Goal: Find specific page/section: Find specific page/section

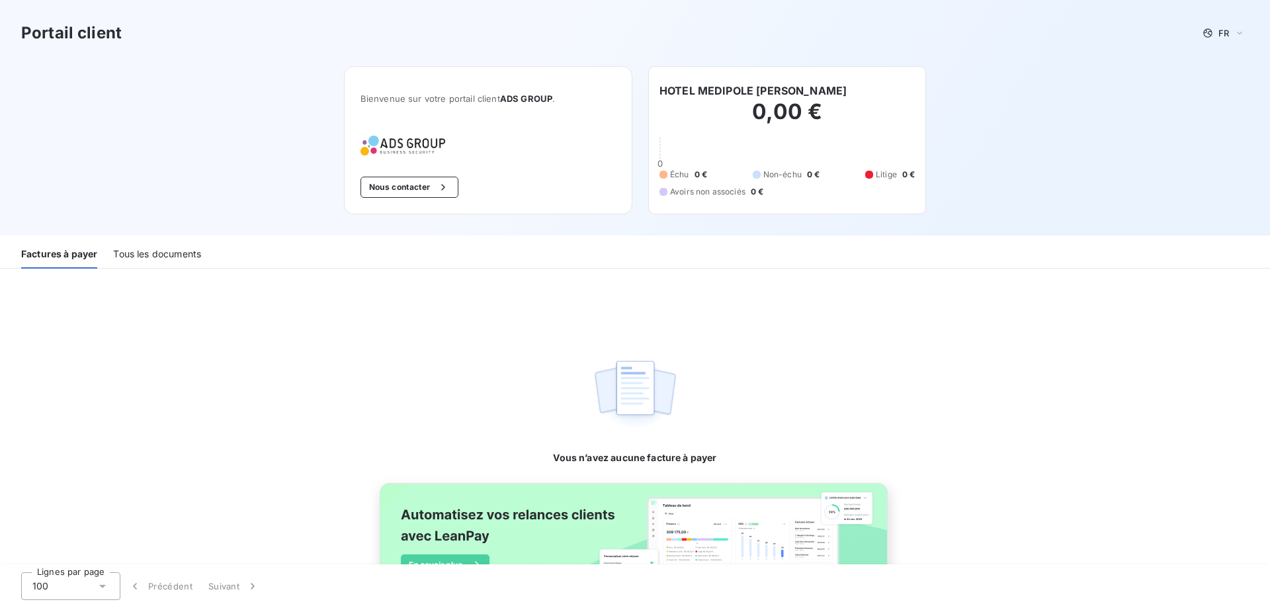
click at [172, 255] on div "Tous les documents" at bounding box center [157, 255] width 88 height 28
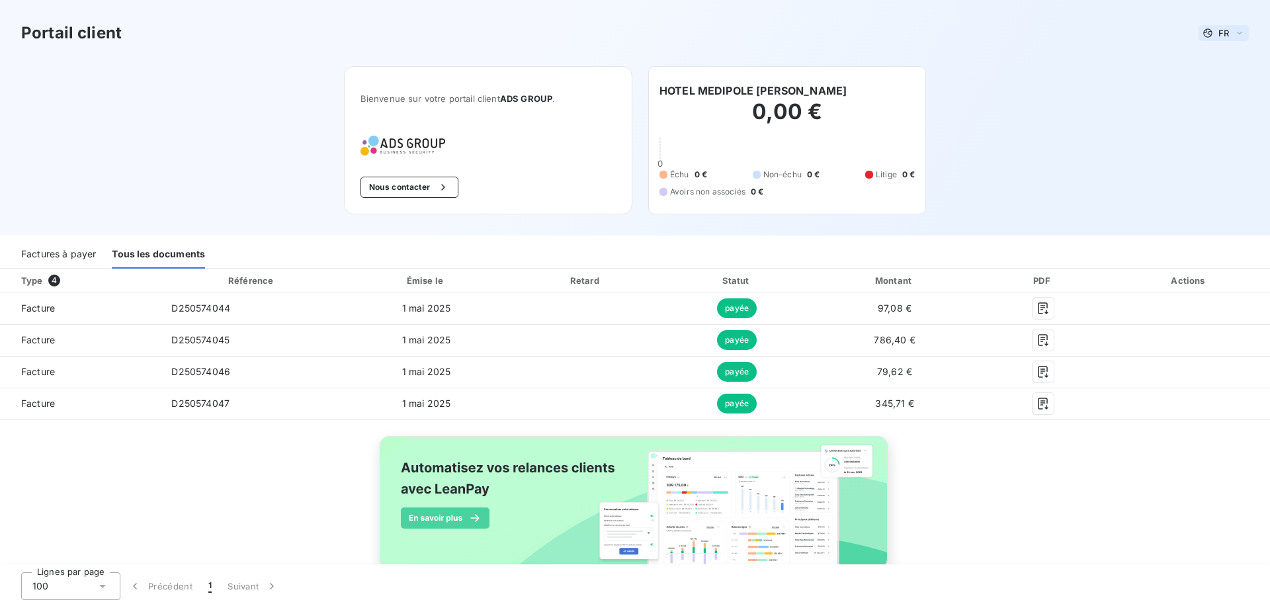
click at [1220, 30] on div "FR" at bounding box center [1223, 33] width 50 height 16
click at [1205, 51] on li "Français" at bounding box center [1203, 58] width 69 height 24
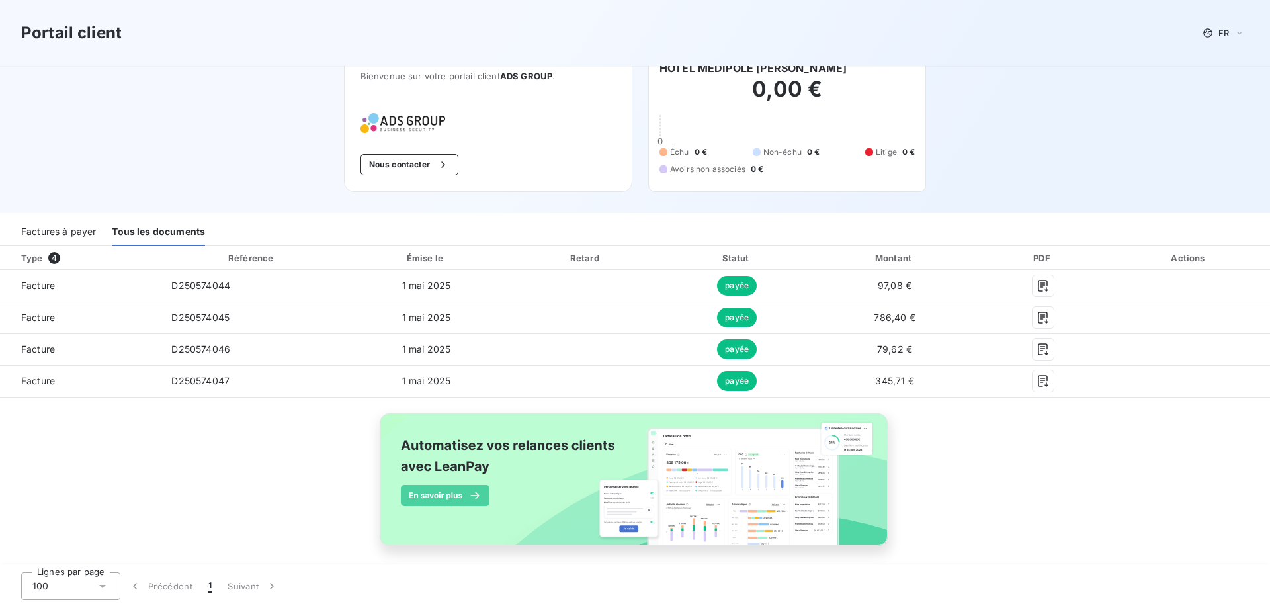
scroll to position [33, 0]
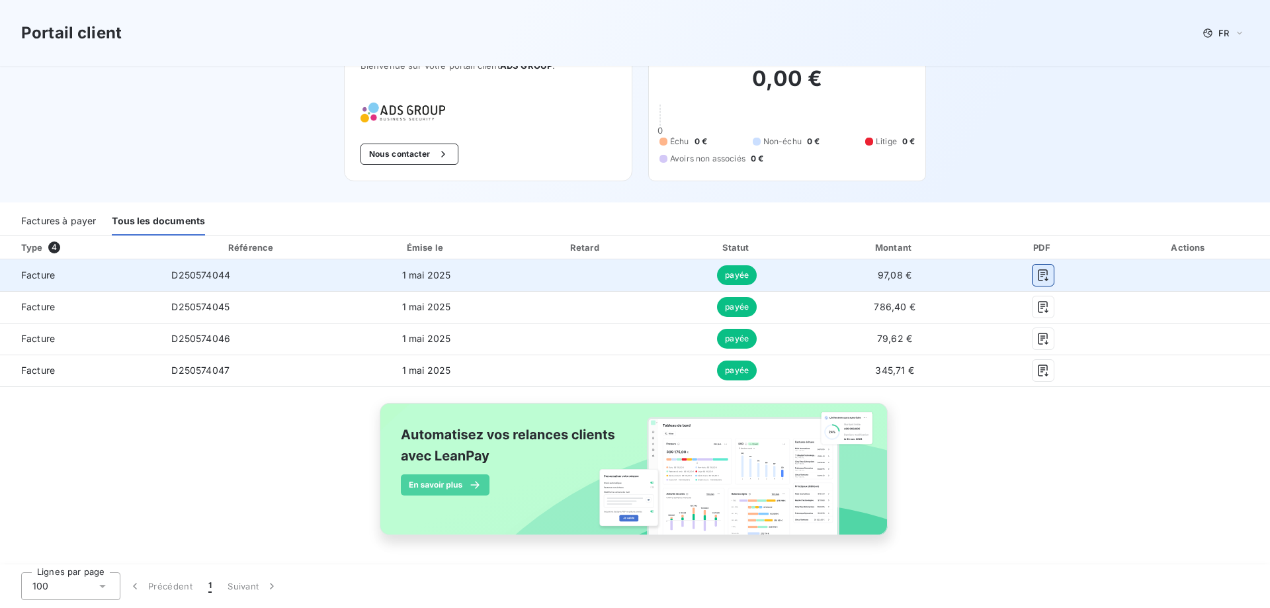
click at [1037, 274] on icon "button" at bounding box center [1042, 275] width 10 height 12
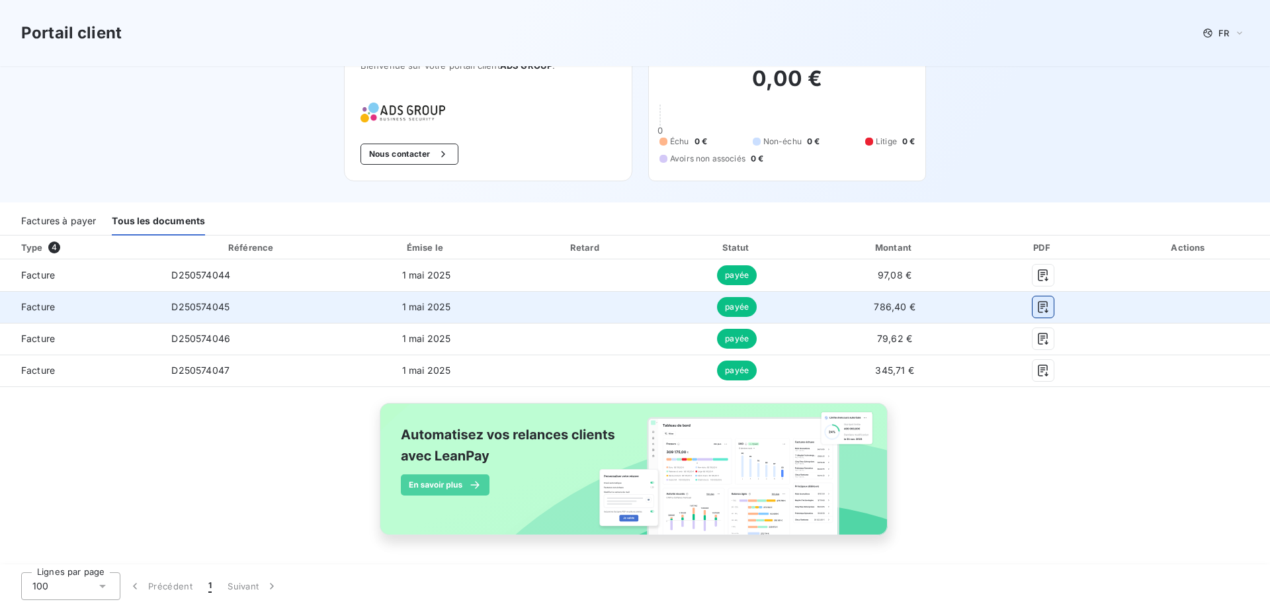
click at [1036, 313] on icon "button" at bounding box center [1042, 306] width 13 height 13
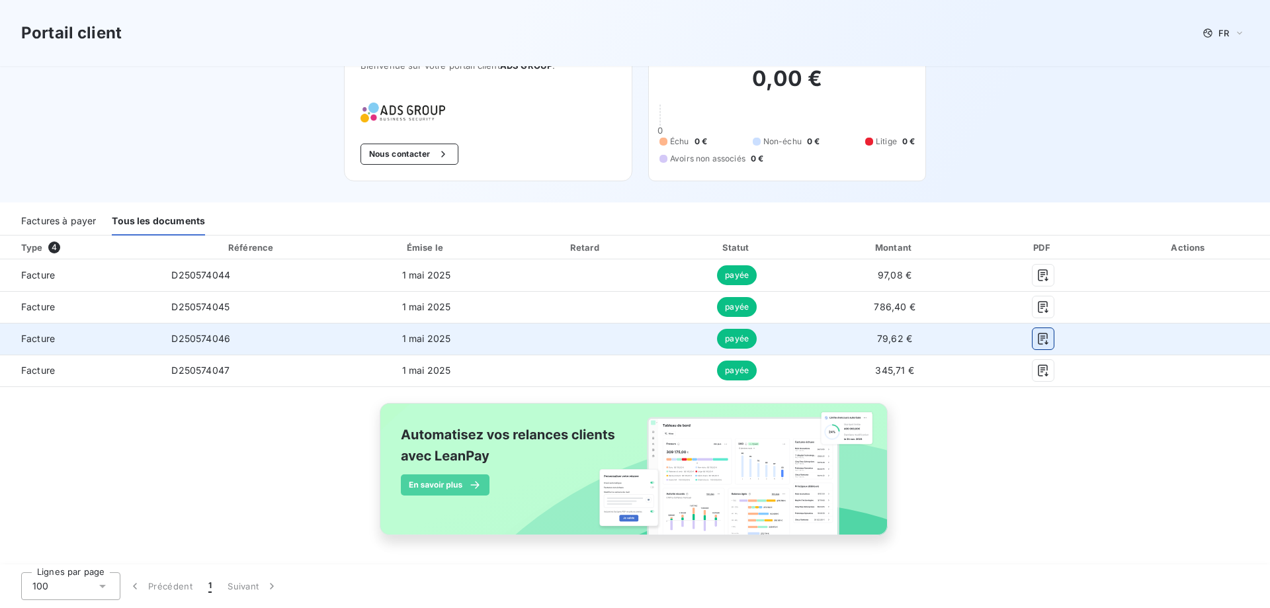
click at [1036, 339] on icon "button" at bounding box center [1042, 338] width 13 height 13
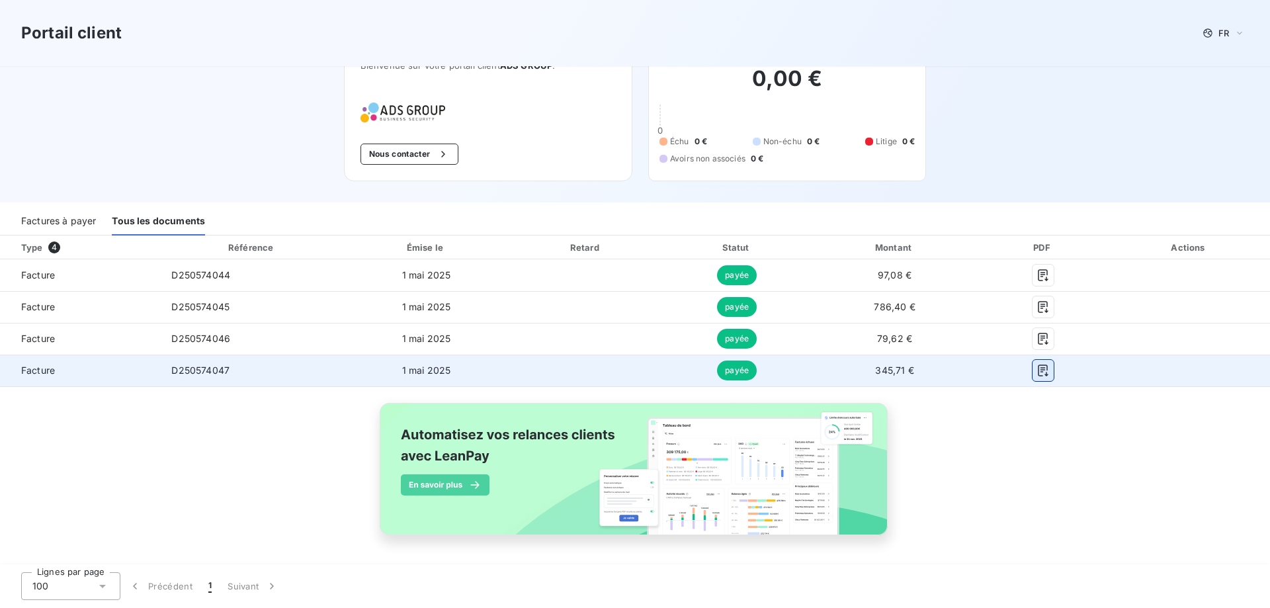
click at [1032, 371] on button "button" at bounding box center [1042, 370] width 21 height 21
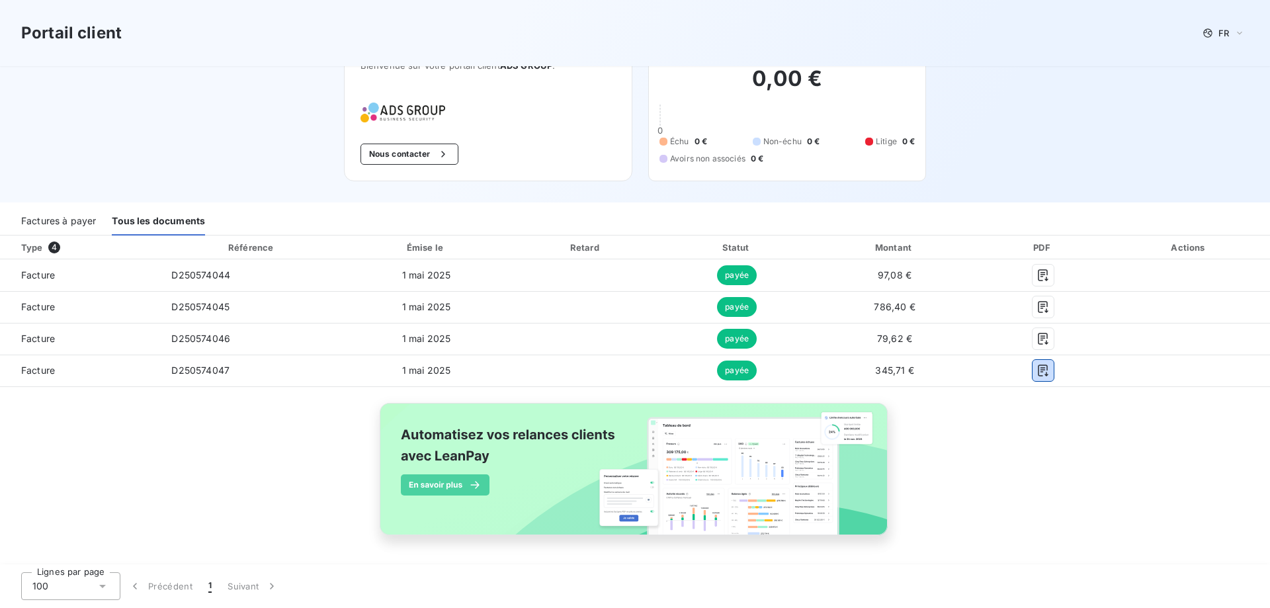
click at [47, 220] on div "Factures à payer" at bounding box center [58, 222] width 75 height 28
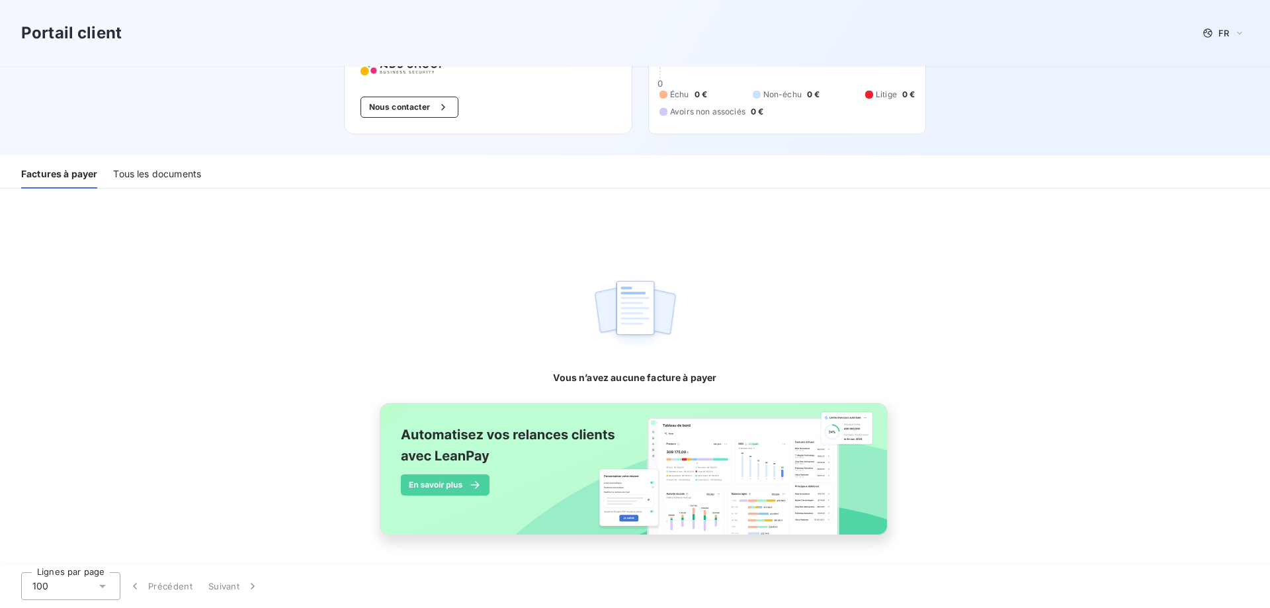
scroll to position [0, 0]
